Goal: Task Accomplishment & Management: Manage account settings

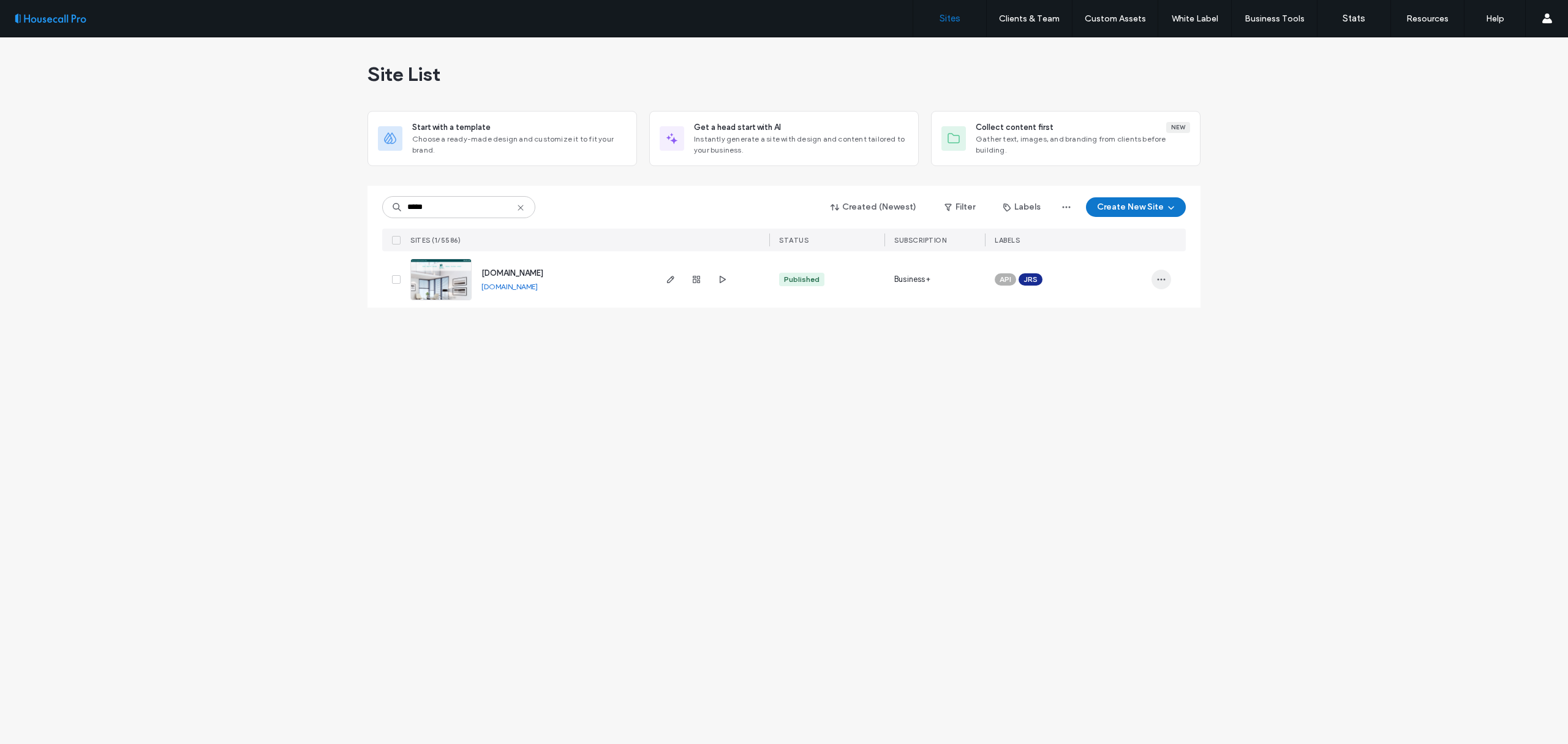
type input "*****"
click at [1157, 282] on icon "button" at bounding box center [1161, 280] width 10 height 10
click at [699, 280] on use "button" at bounding box center [696, 280] width 7 height 7
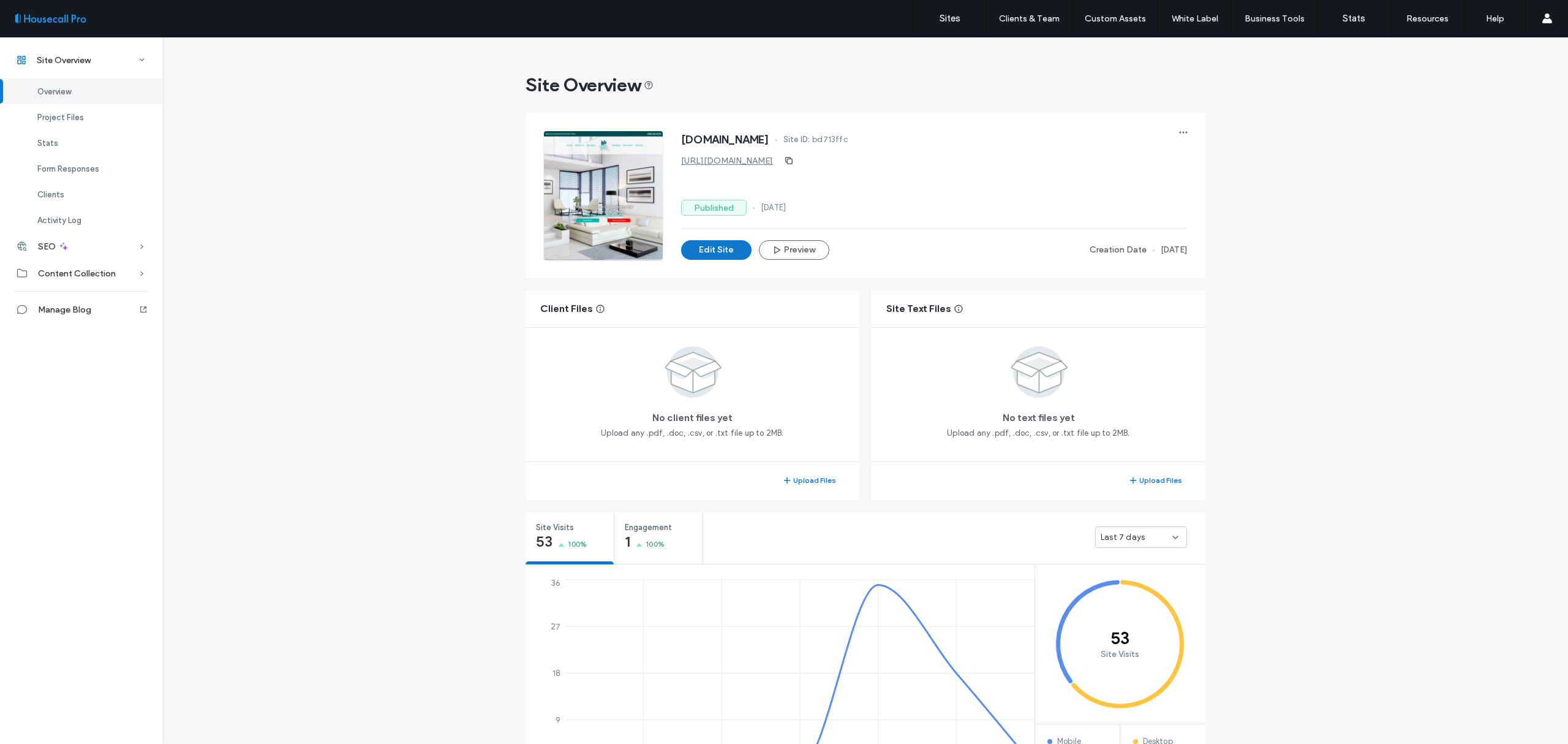
scroll to position [82, 0]
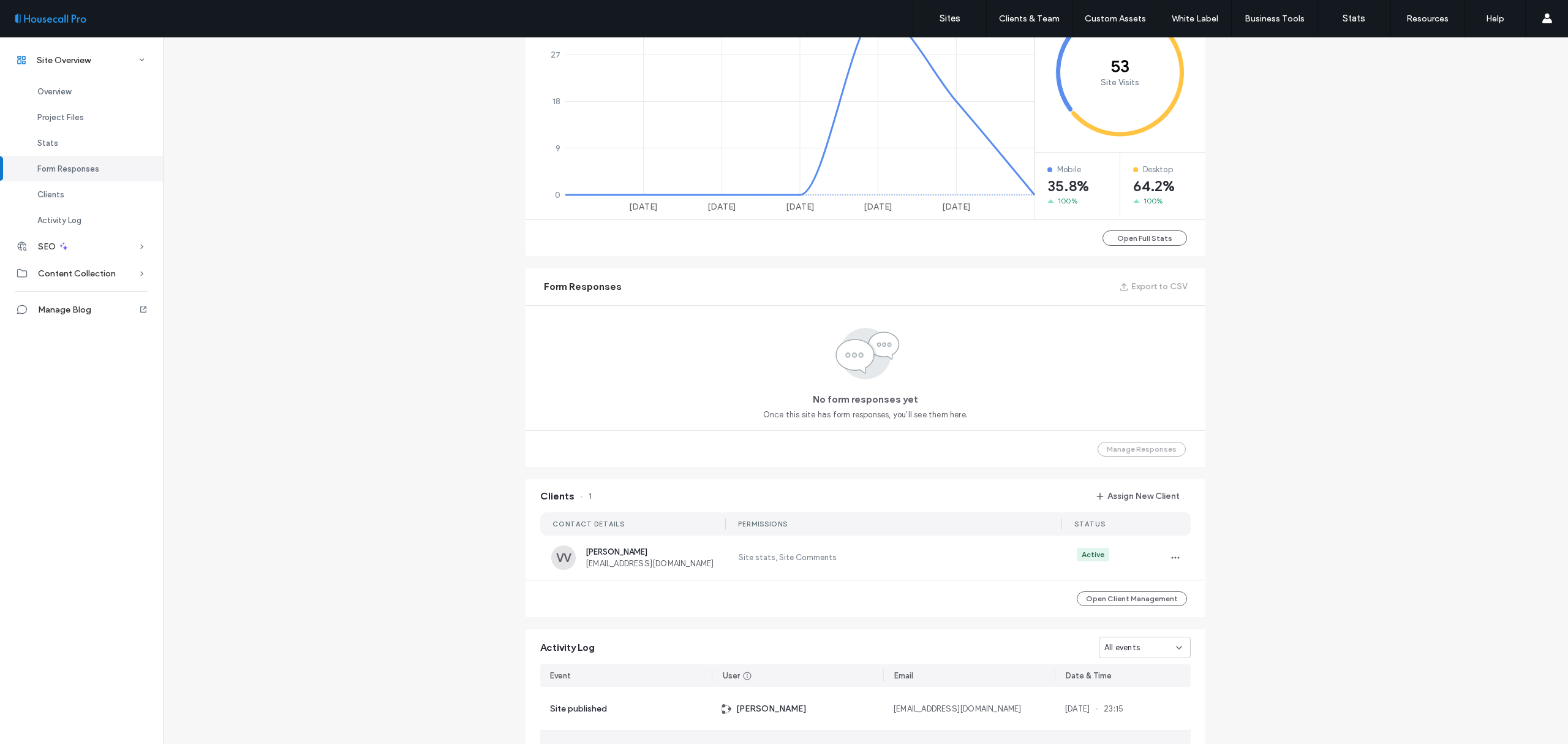
scroll to position [816, 0]
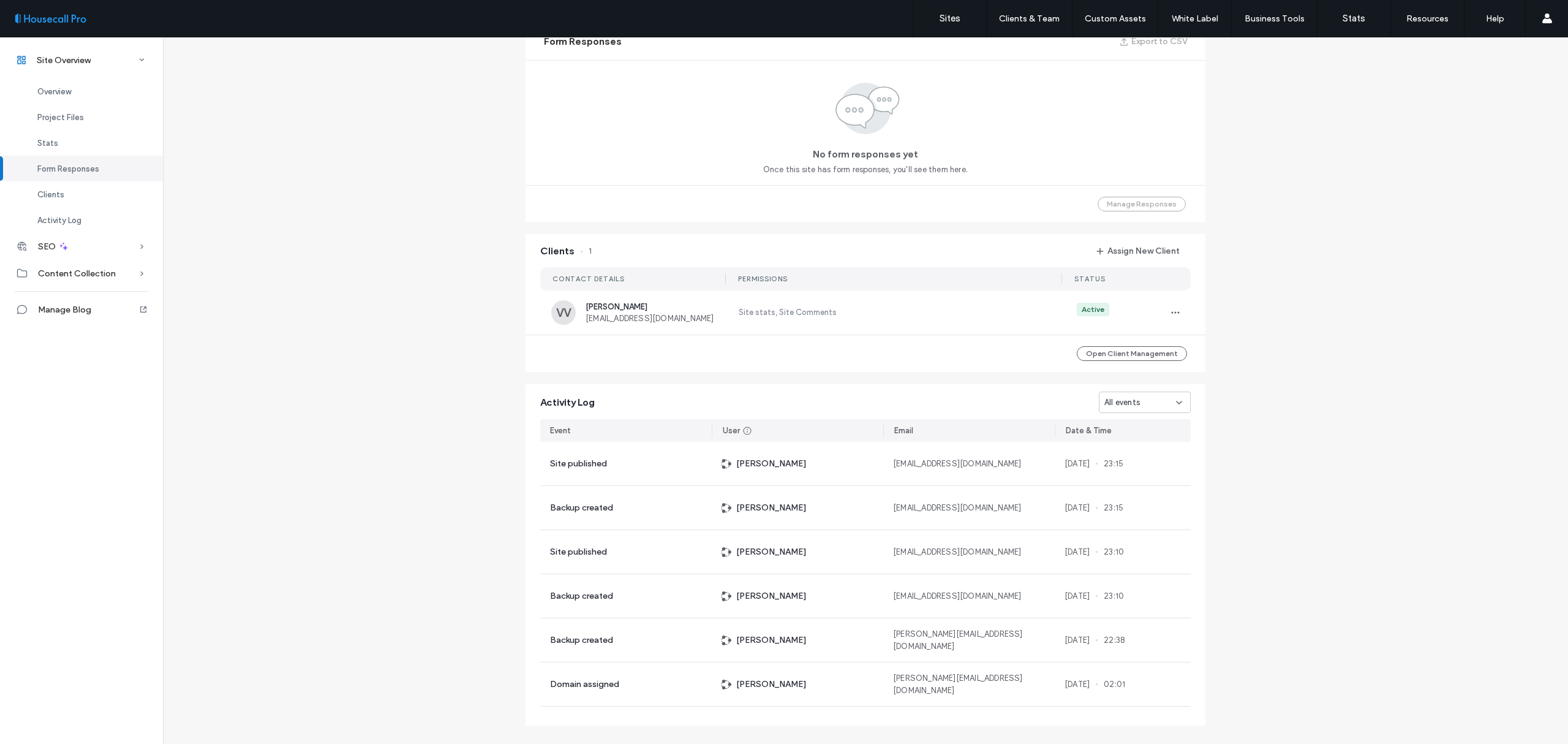
click at [1149, 400] on div "All events" at bounding box center [1140, 403] width 72 height 12
click at [1157, 443] on div "Site published" at bounding box center [1141, 446] width 90 height 22
click at [1156, 401] on div "Site published" at bounding box center [1140, 403] width 72 height 12
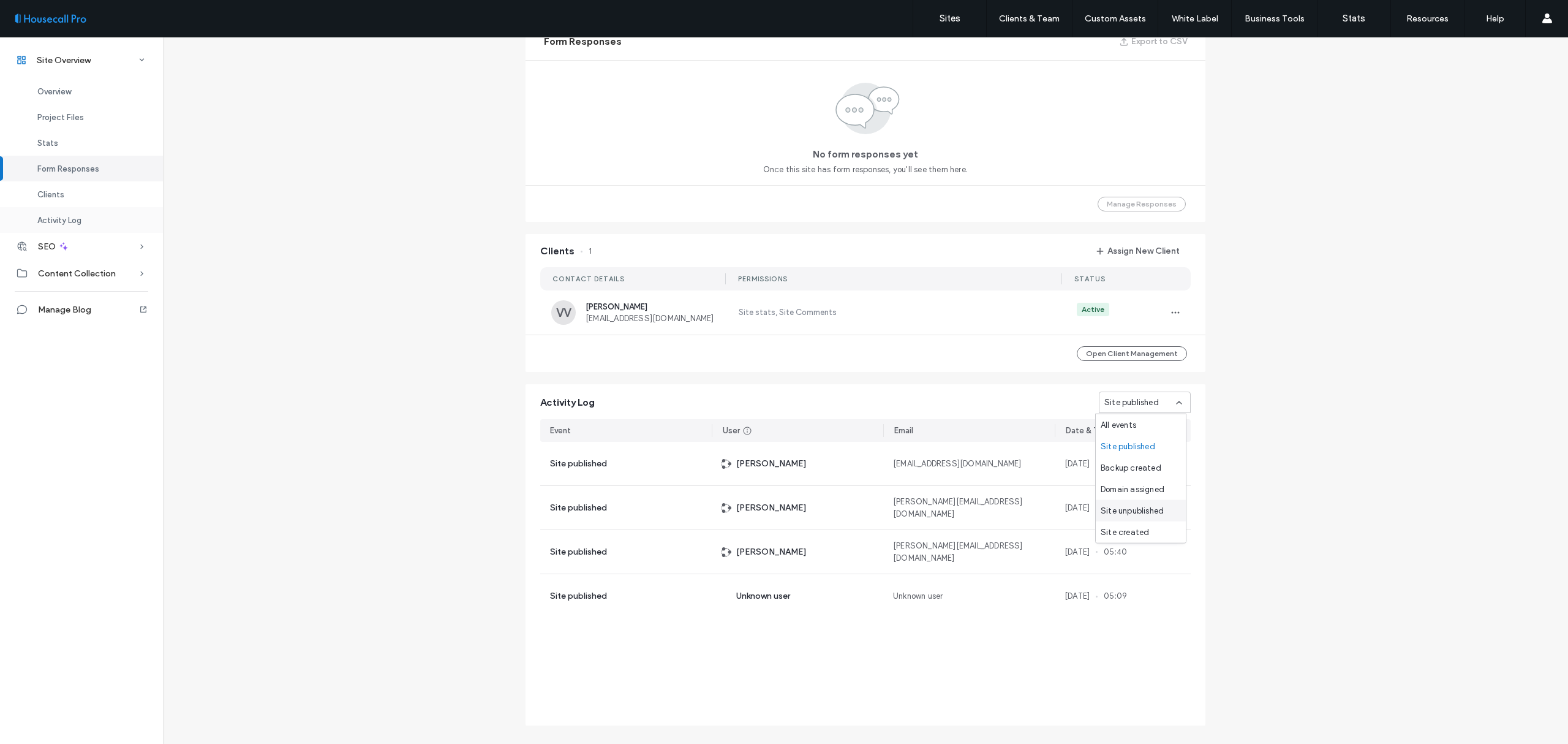
click at [54, 216] on span "Activity Log" at bounding box center [59, 220] width 44 height 9
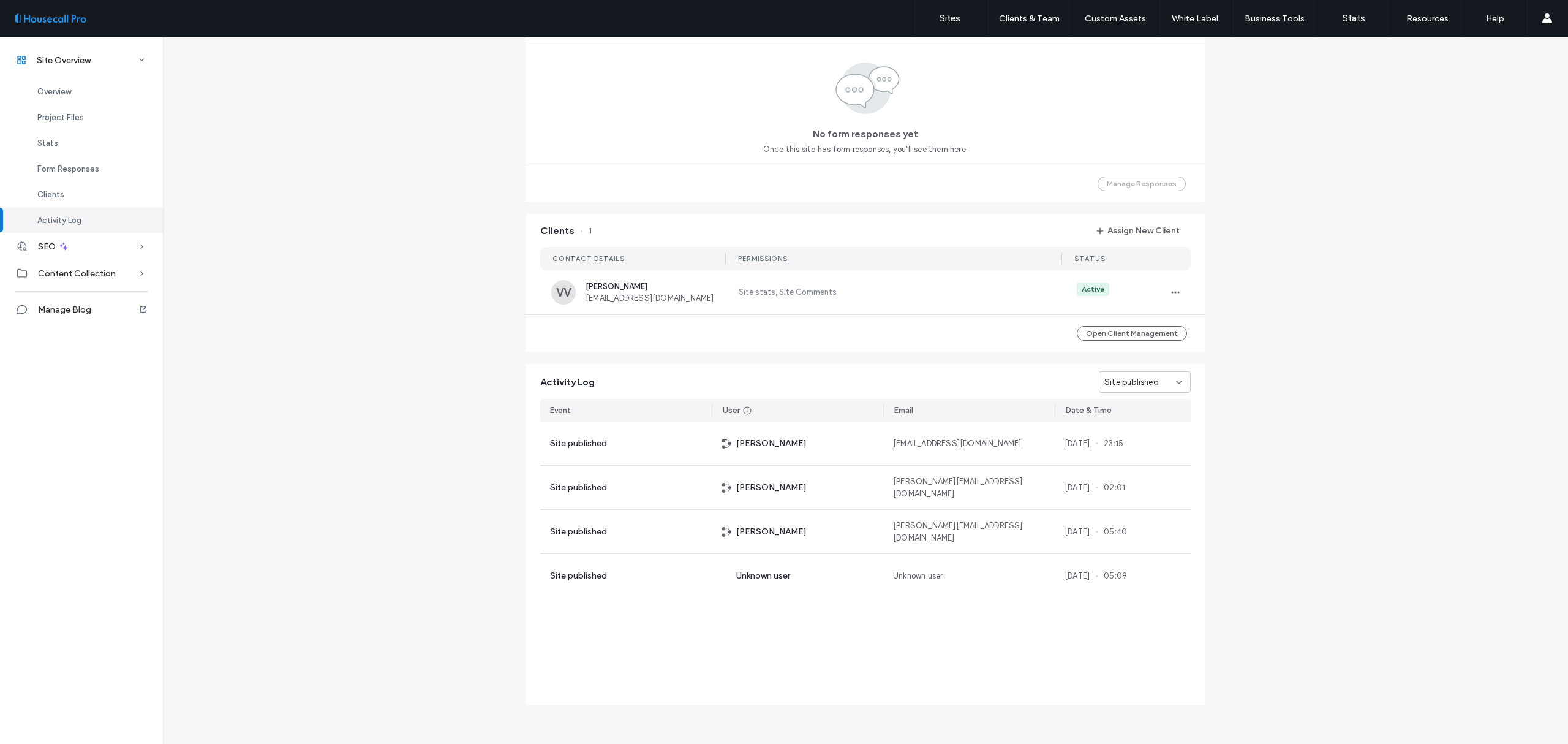
click at [1132, 382] on span "Site published" at bounding box center [1131, 382] width 54 height 12
click at [1156, 492] on span "Site unpublished" at bounding box center [1132, 490] width 63 height 12
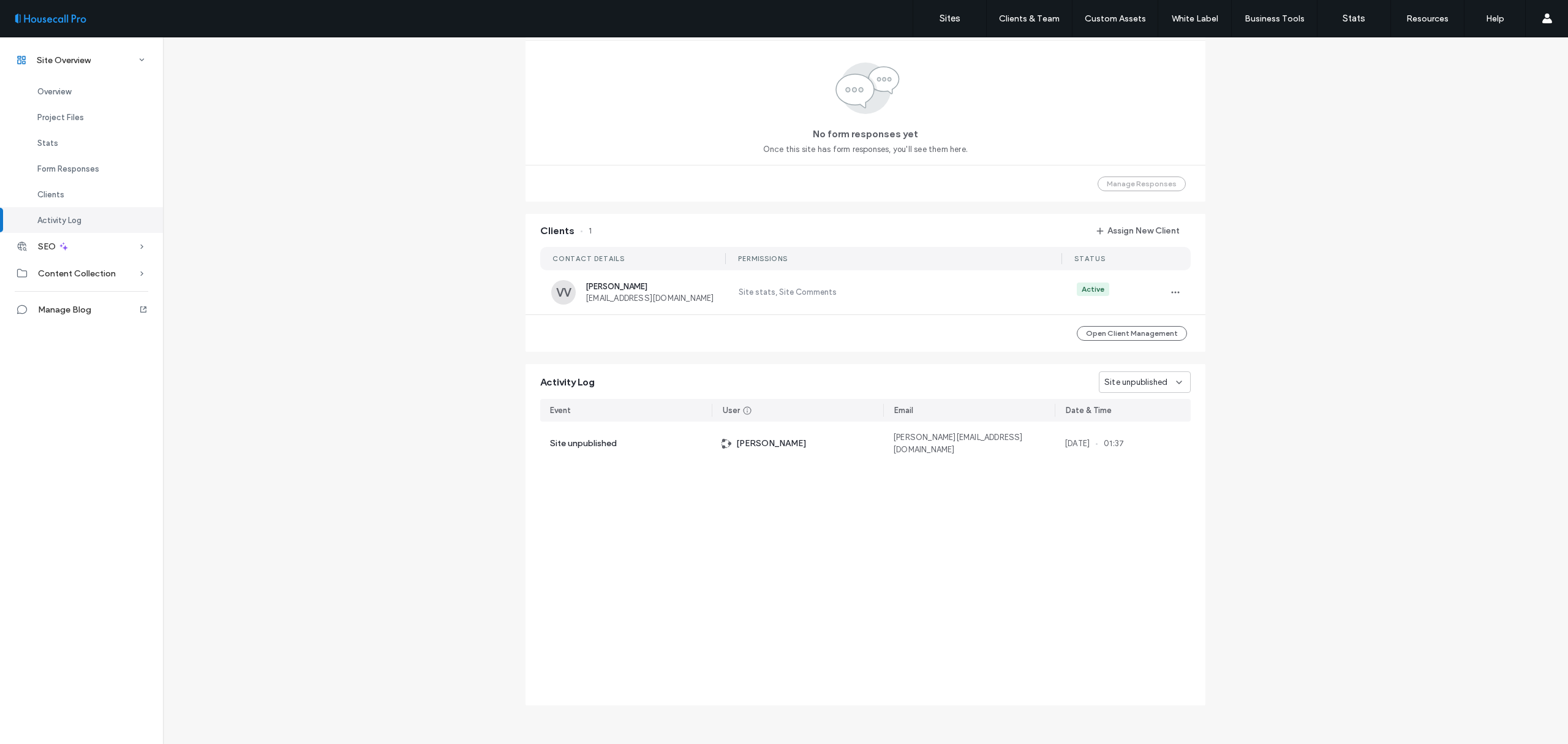
click at [1150, 377] on span "Site unpublished" at bounding box center [1136, 382] width 63 height 12
click at [1141, 418] on div "Site published" at bounding box center [1141, 425] width 90 height 22
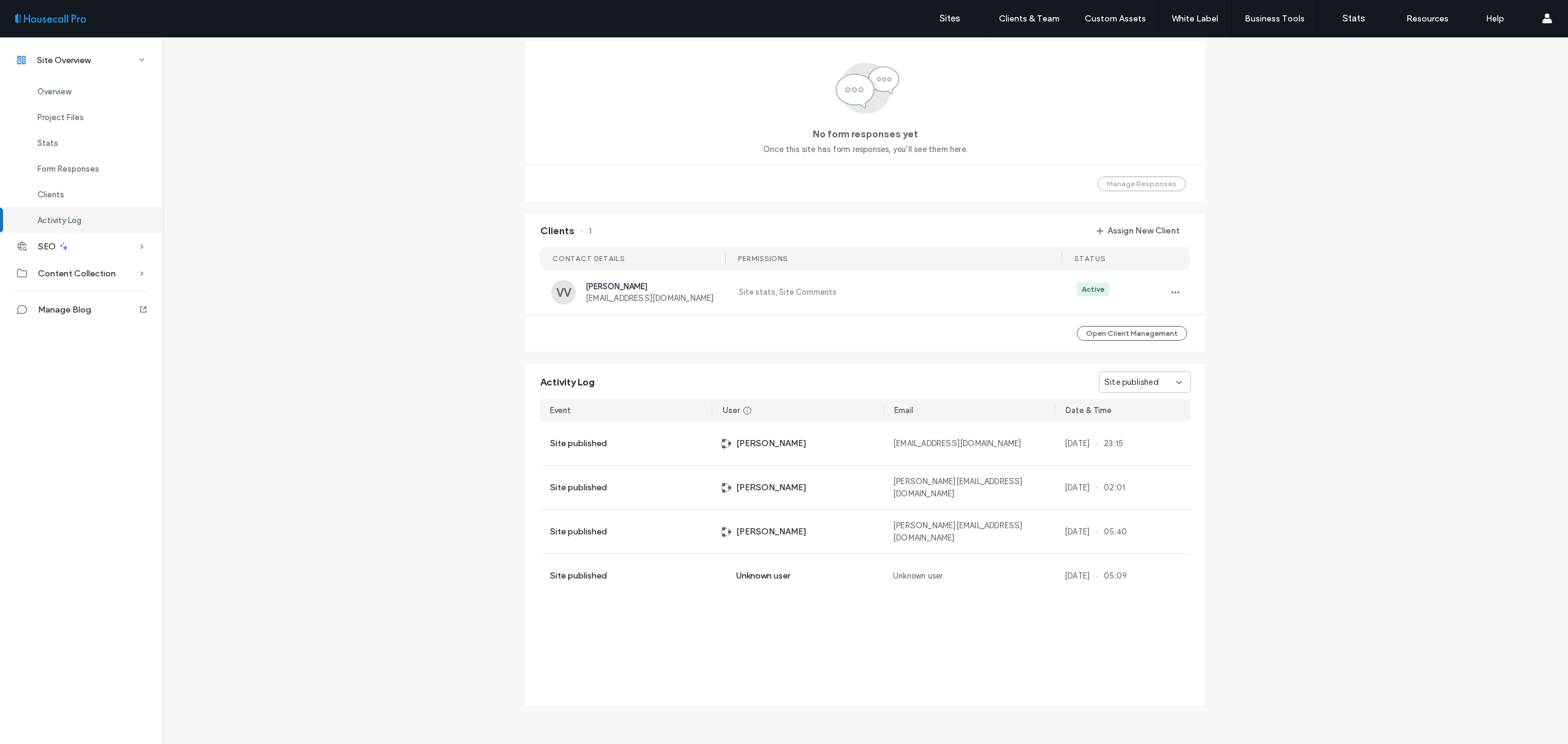
click at [1108, 380] on span "Site published" at bounding box center [1131, 382] width 54 height 12
click at [1145, 469] on span "Domain assigned" at bounding box center [1132, 469] width 64 height 12
click at [1147, 378] on span "Domain assigned" at bounding box center [1136, 382] width 64 height 12
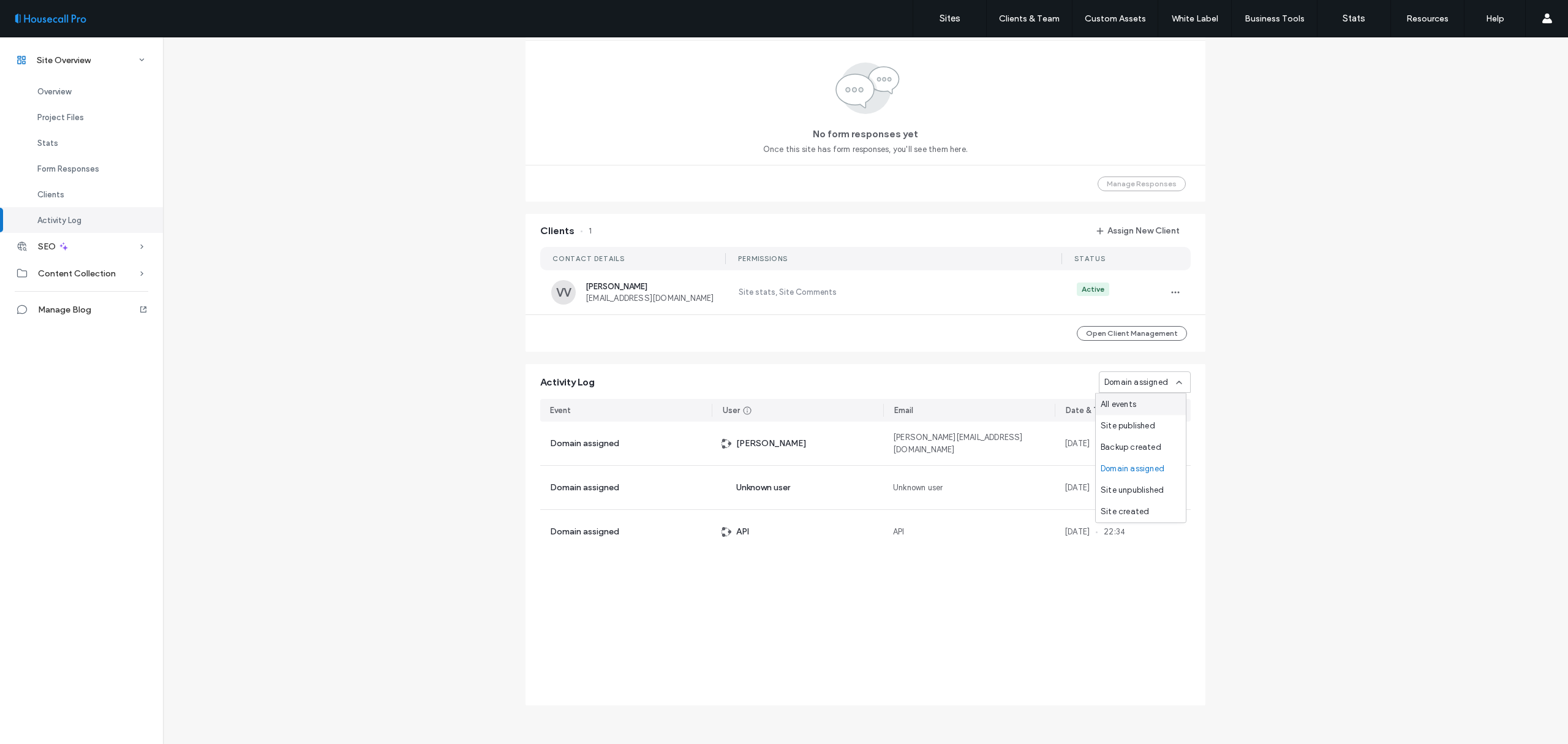
click at [1128, 413] on div "All events" at bounding box center [1141, 404] width 90 height 22
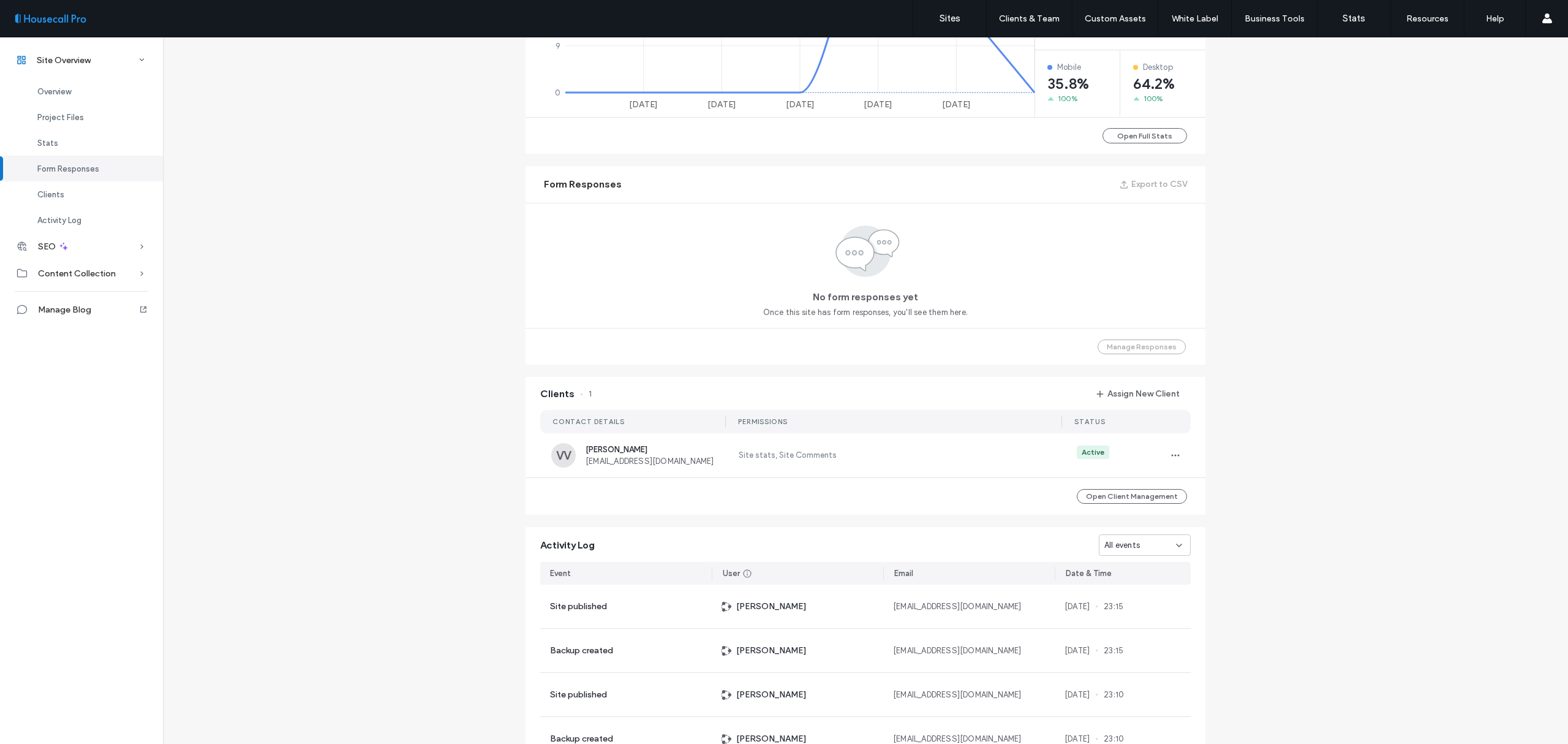
scroll to position [837, 0]
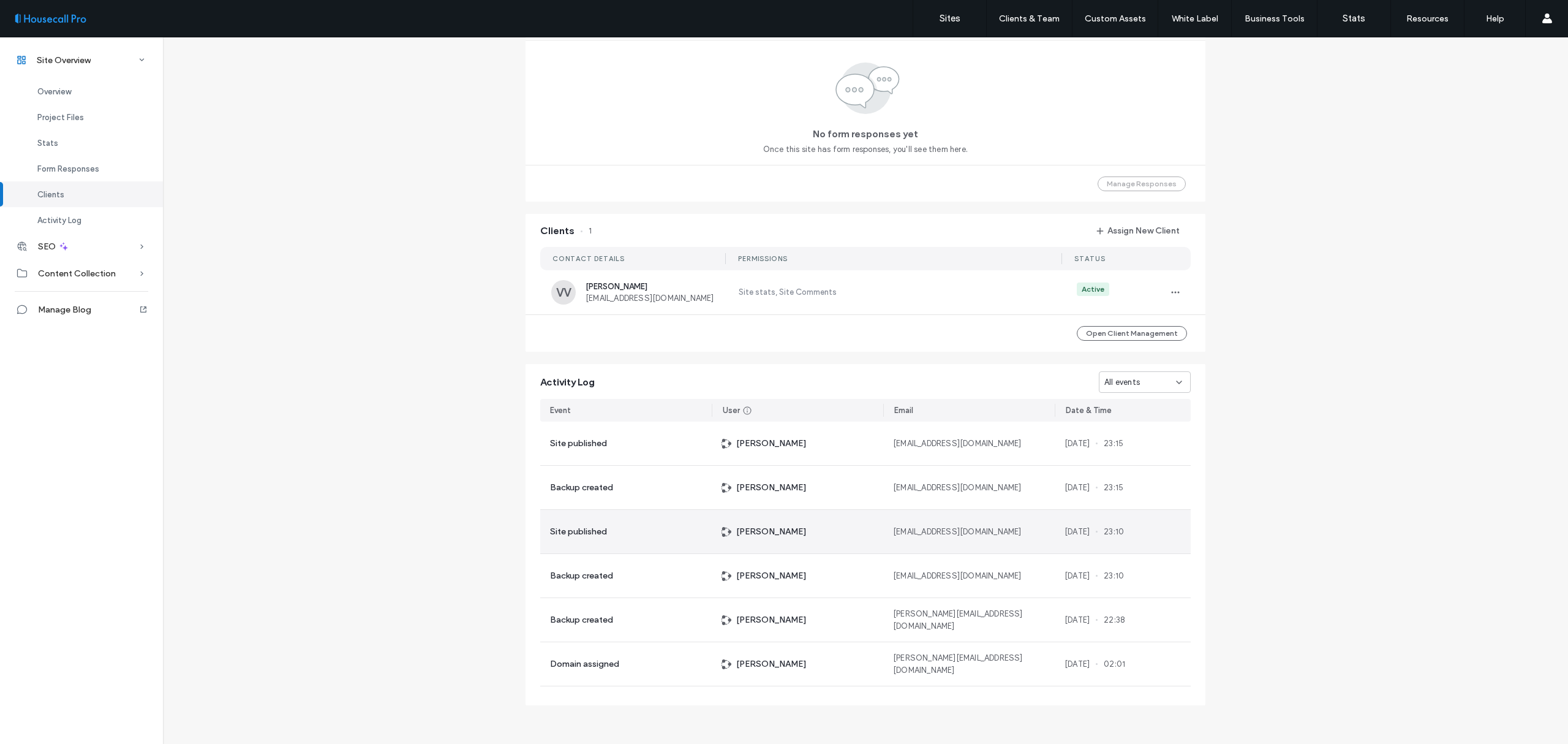
scroll to position [592, 0]
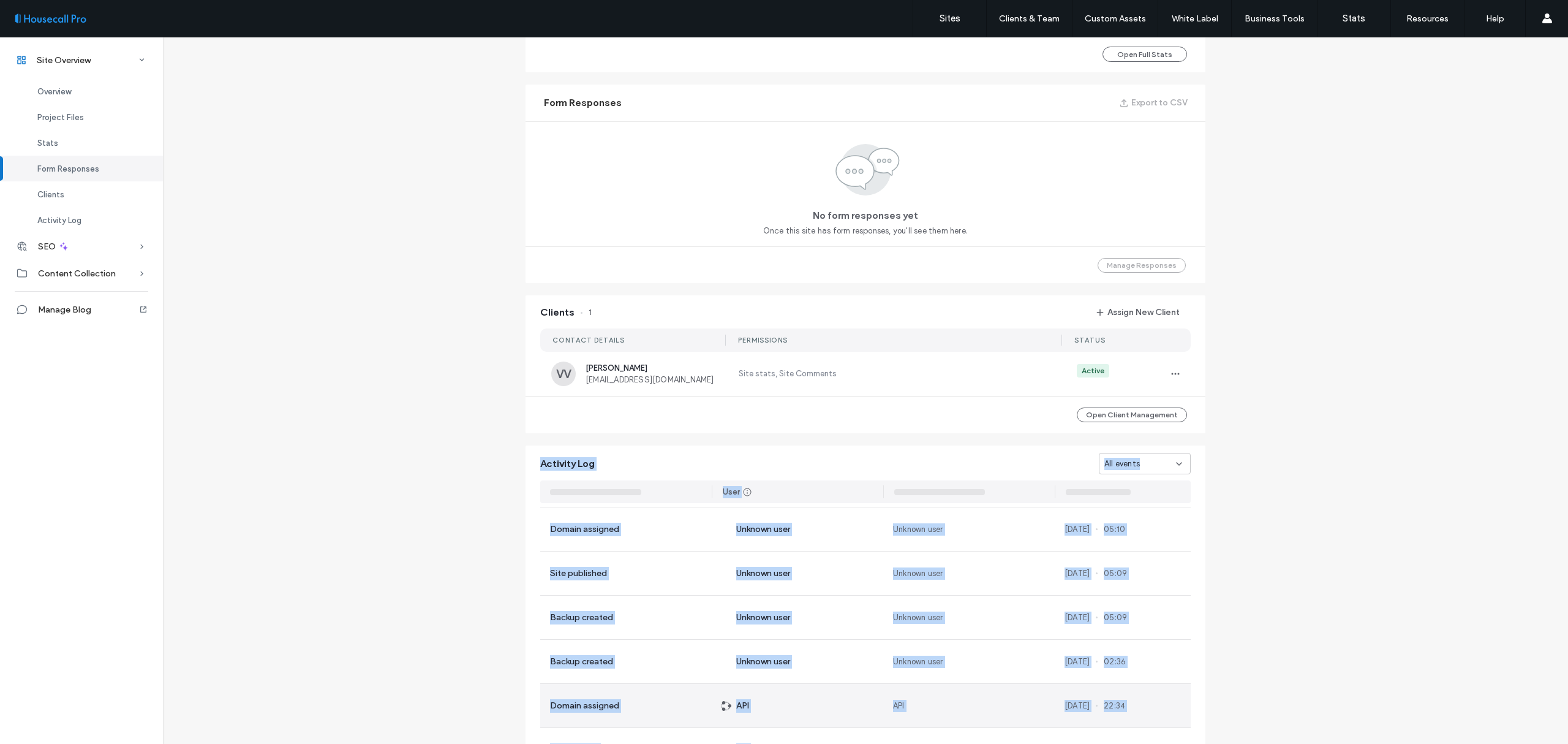
scroll to position [837, 0]
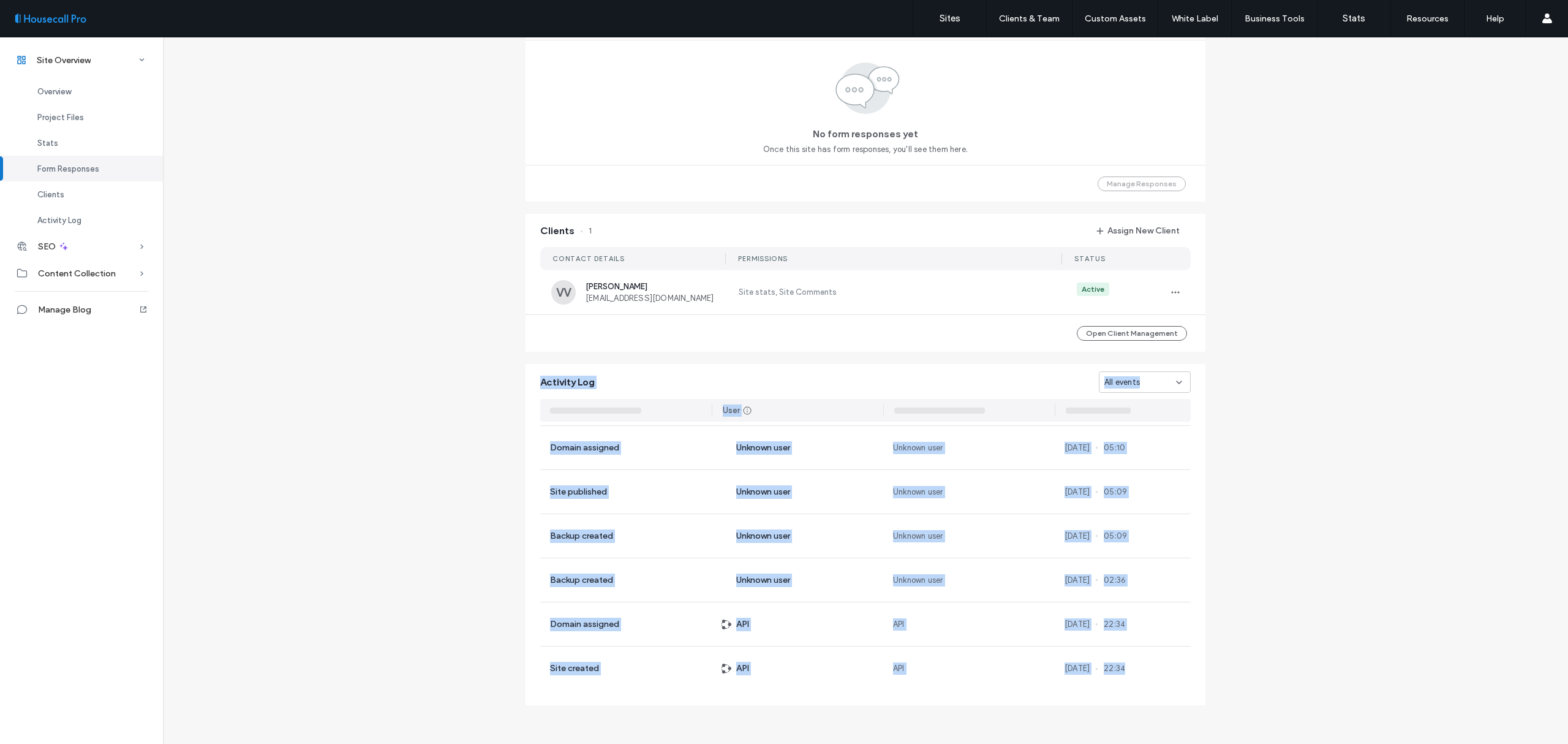
drag, startPoint x: 535, startPoint y: 464, endPoint x: 1159, endPoint y: 699, distance: 666.8
click at [1159, 699] on div "Activity Log All events User Backup created [PERSON_NAME] [PERSON_NAME][EMAIL_A…" at bounding box center [866, 534] width 680 height 341
copy div "Activity Log All events User Backup created [PERSON_NAME] [PERSON_NAME][EMAIL_A…"
